Goal: Find specific page/section: Find specific page/section

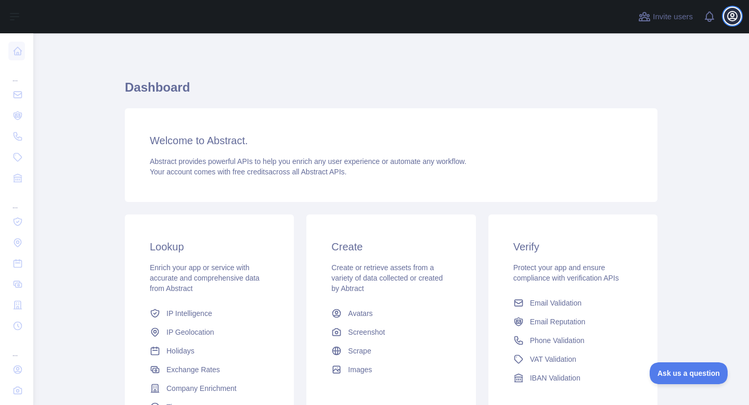
click at [737, 17] on icon "button" at bounding box center [732, 16] width 12 height 12
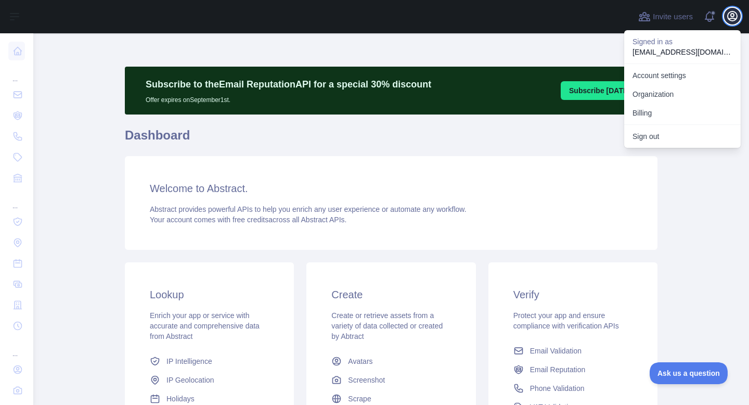
click at [737, 17] on icon "button" at bounding box center [732, 16] width 12 height 12
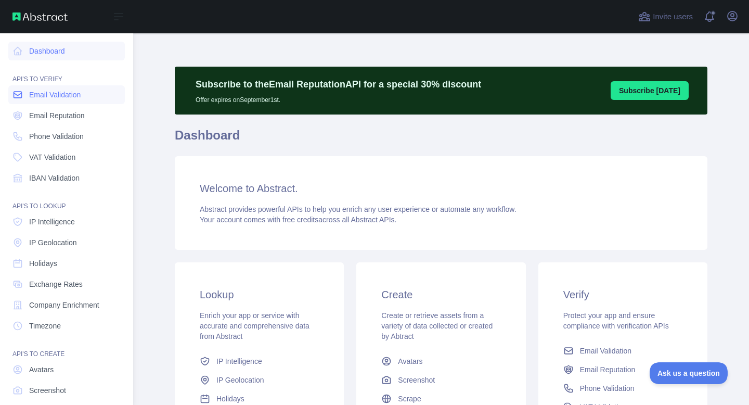
click at [53, 98] on span "Email Validation" at bounding box center [55, 94] width 52 height 10
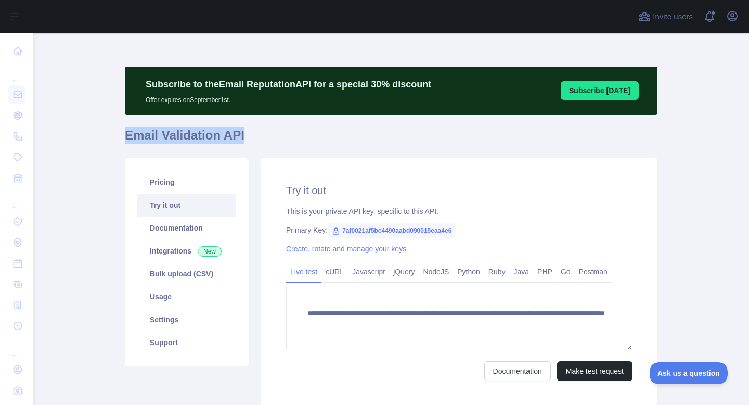
drag, startPoint x: 240, startPoint y: 136, endPoint x: 121, endPoint y: 132, distance: 119.2
click at [121, 132] on main "**********" at bounding box center [391, 218] width 716 height 371
copy h1 "Email Validation API"
